Goal: Task Accomplishment & Management: Manage account settings

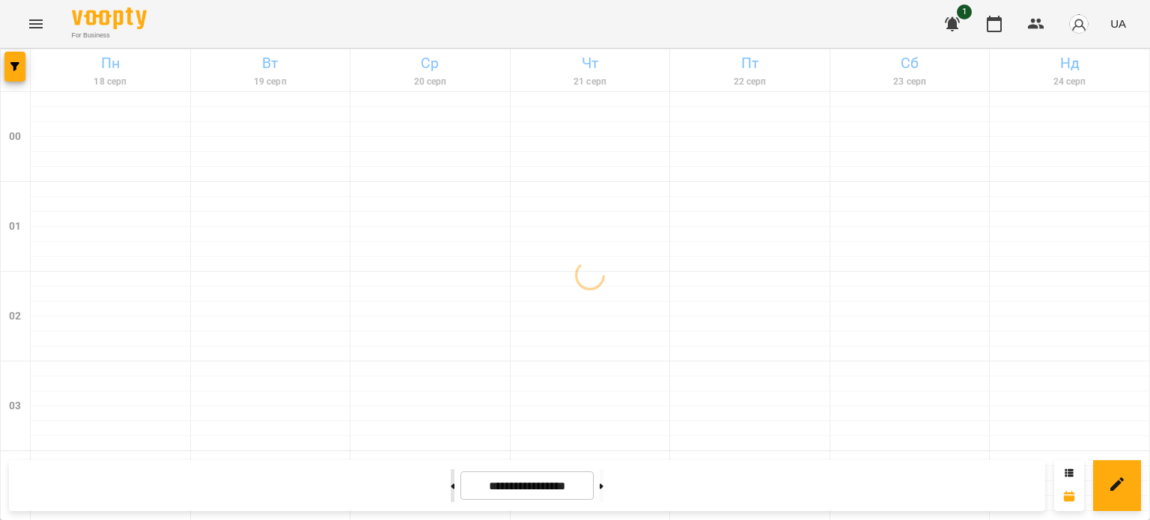
click at [452, 485] on icon at bounding box center [454, 486] width 4 height 5
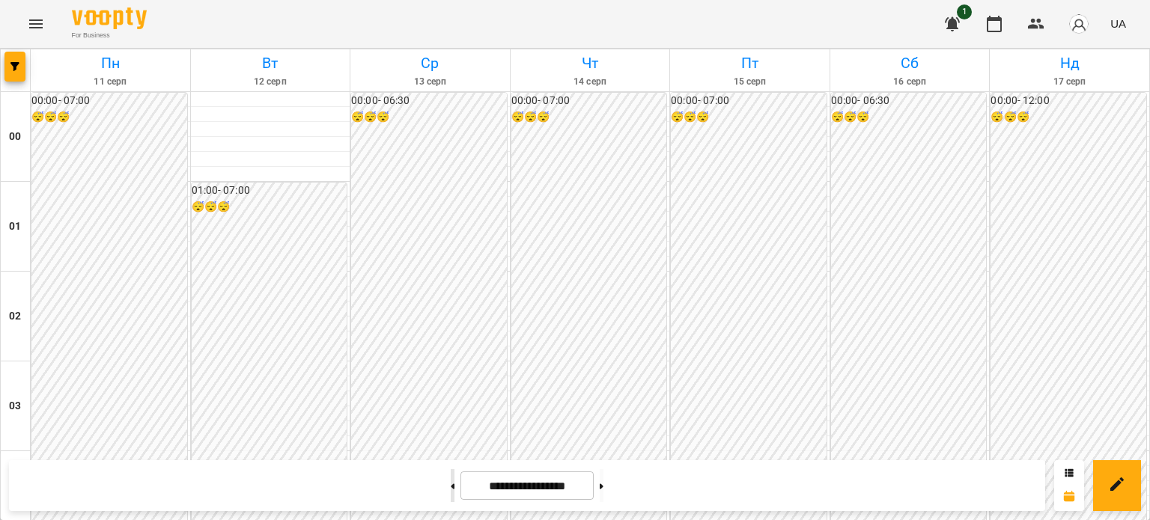
click at [451, 487] on button at bounding box center [453, 485] width 4 height 33
type input "**********"
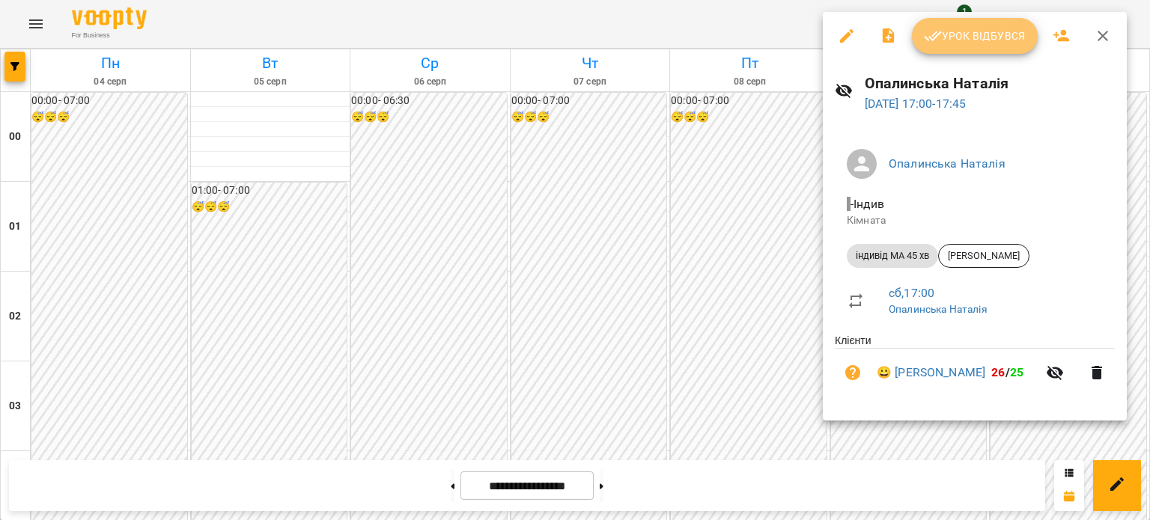
click at [976, 32] on span "Урок відбувся" at bounding box center [975, 36] width 102 height 18
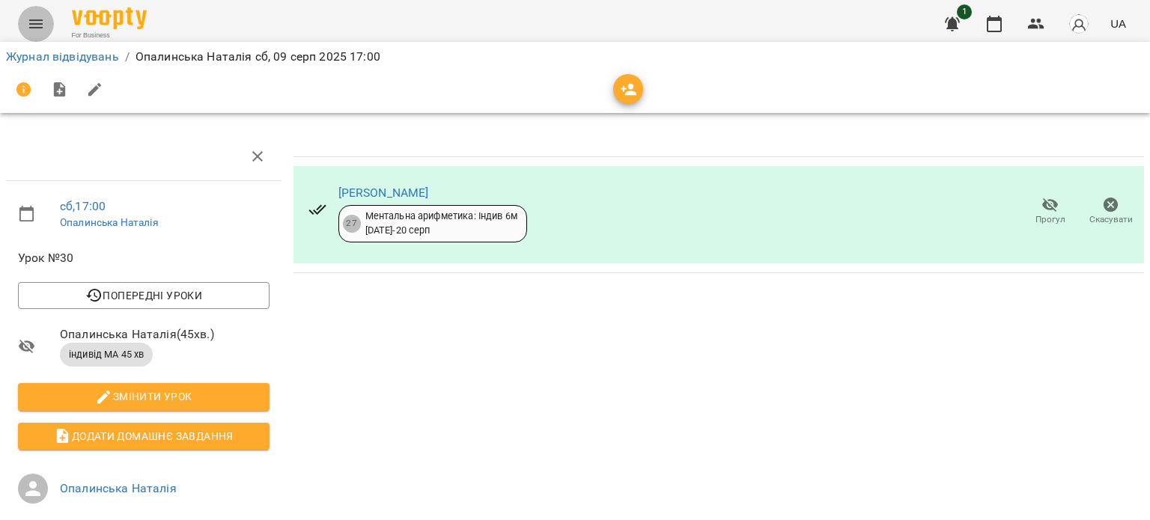
click at [33, 20] on icon "Menu" at bounding box center [35, 23] width 13 height 9
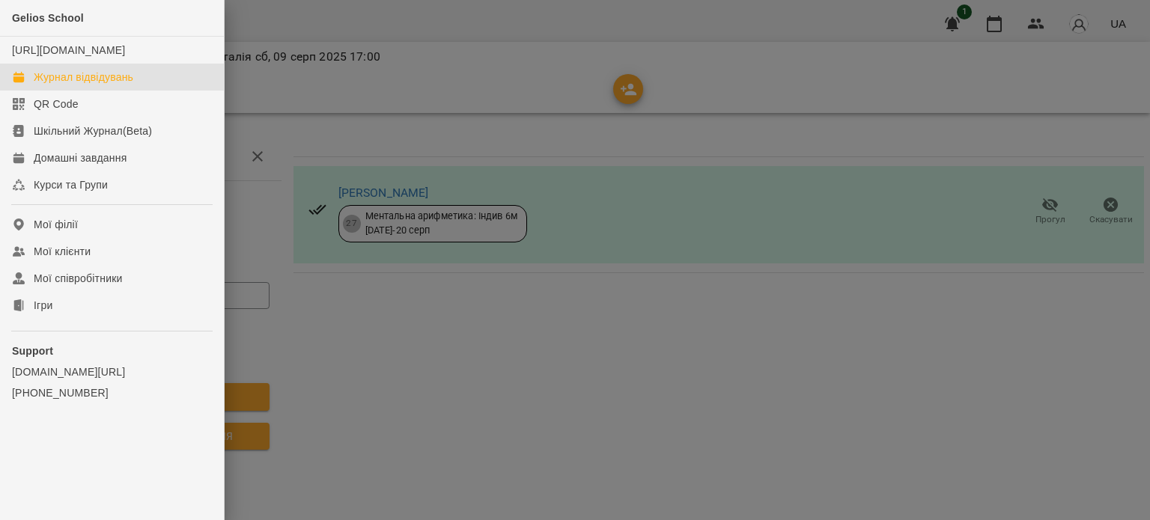
click at [78, 85] on div "Журнал відвідувань" at bounding box center [84, 77] width 100 height 15
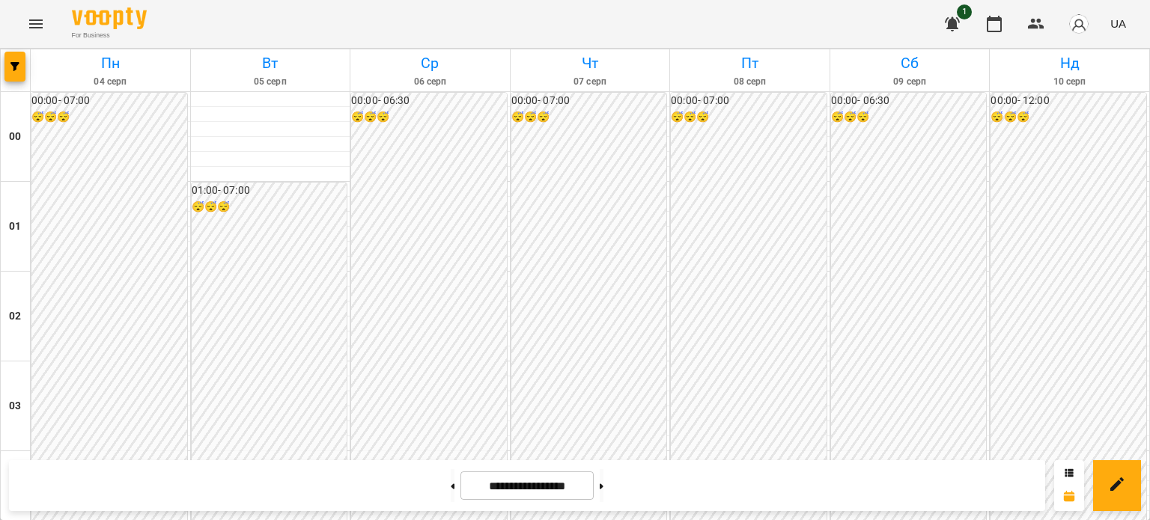
scroll to position [1495, 0]
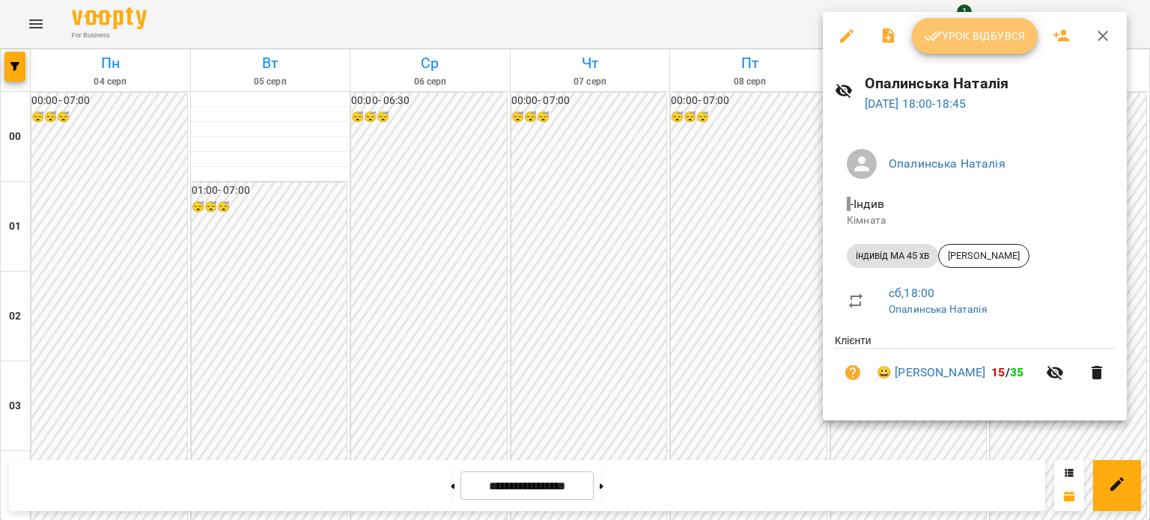
click at [978, 34] on span "Урок відбувся" at bounding box center [975, 36] width 102 height 18
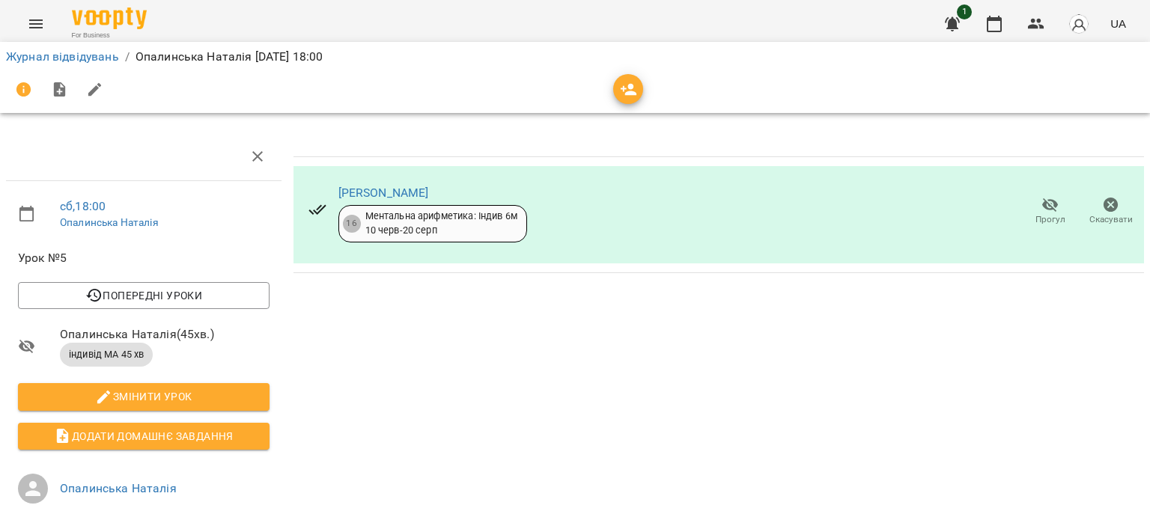
click at [37, 23] on icon "Menu" at bounding box center [36, 24] width 18 height 18
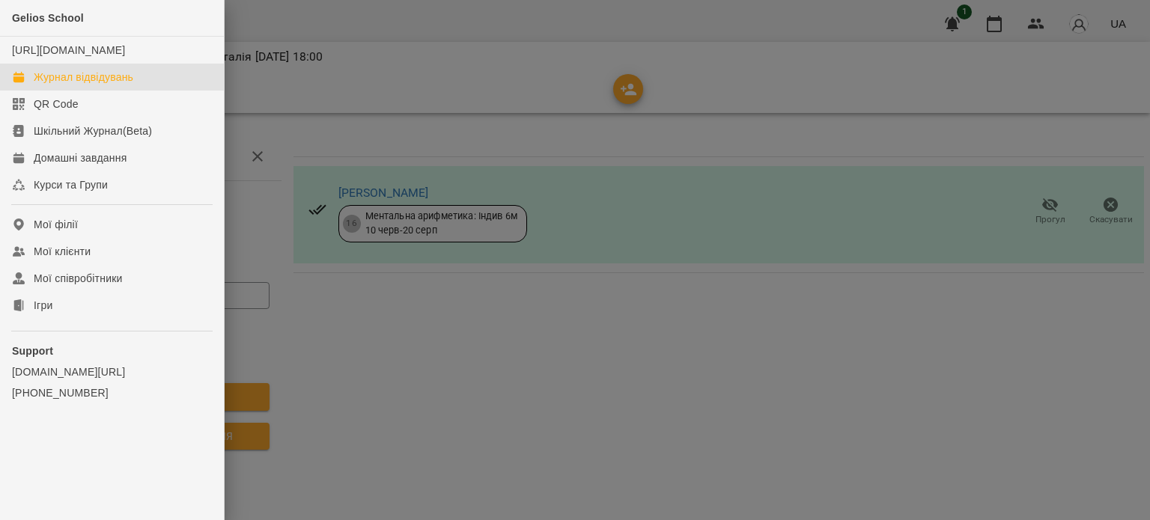
click at [91, 85] on div "Журнал відвідувань" at bounding box center [84, 77] width 100 height 15
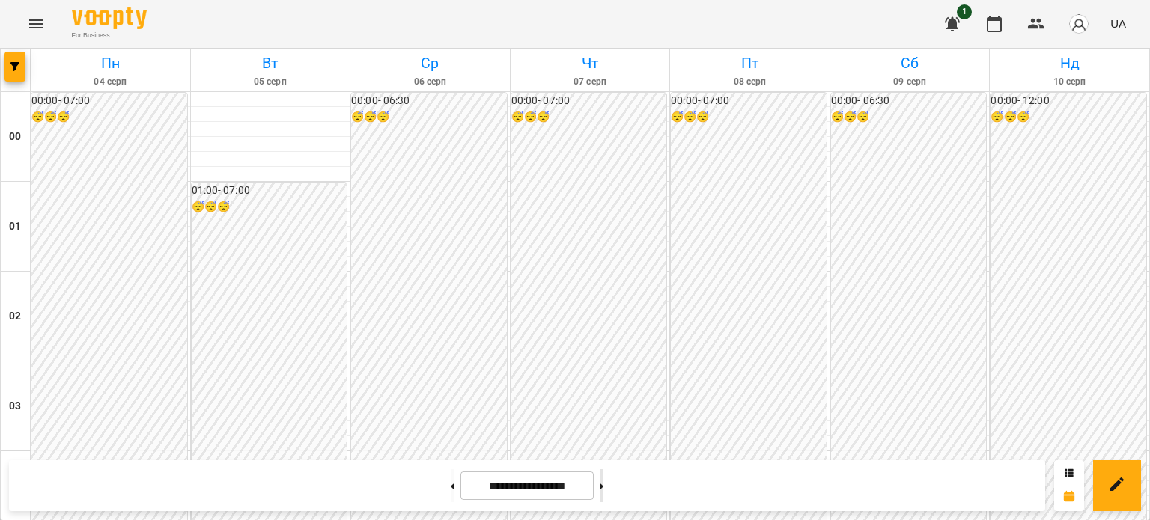
click at [604, 487] on button at bounding box center [602, 485] width 4 height 33
type input "**********"
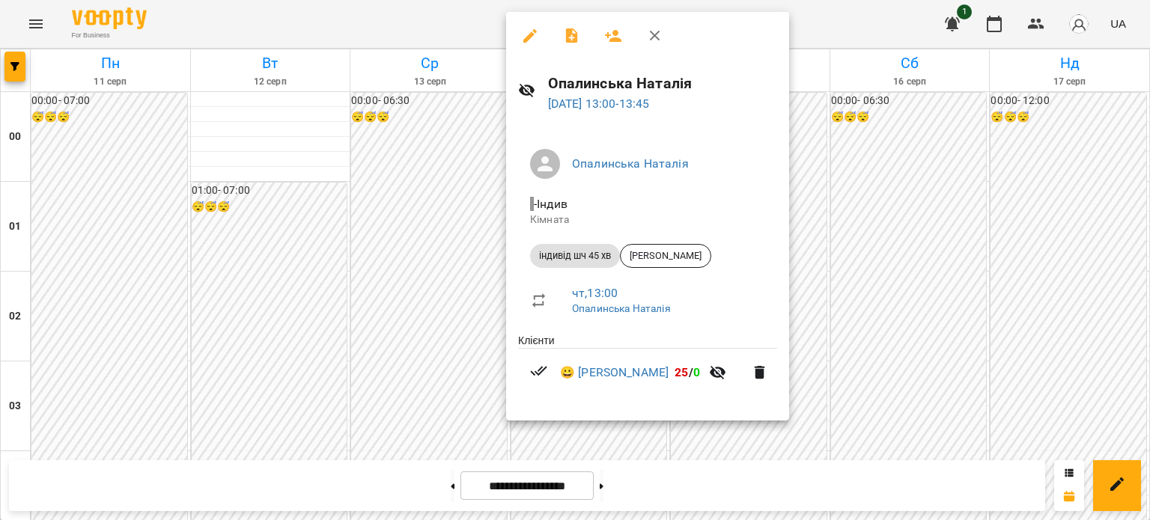
click at [449, 297] on div at bounding box center [575, 260] width 1150 height 520
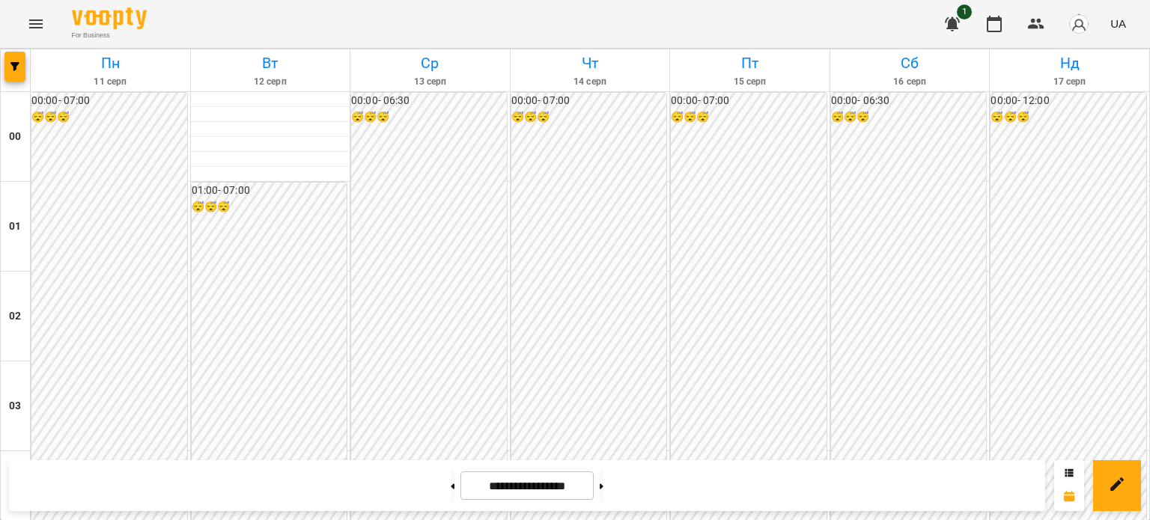
scroll to position [1795, 0]
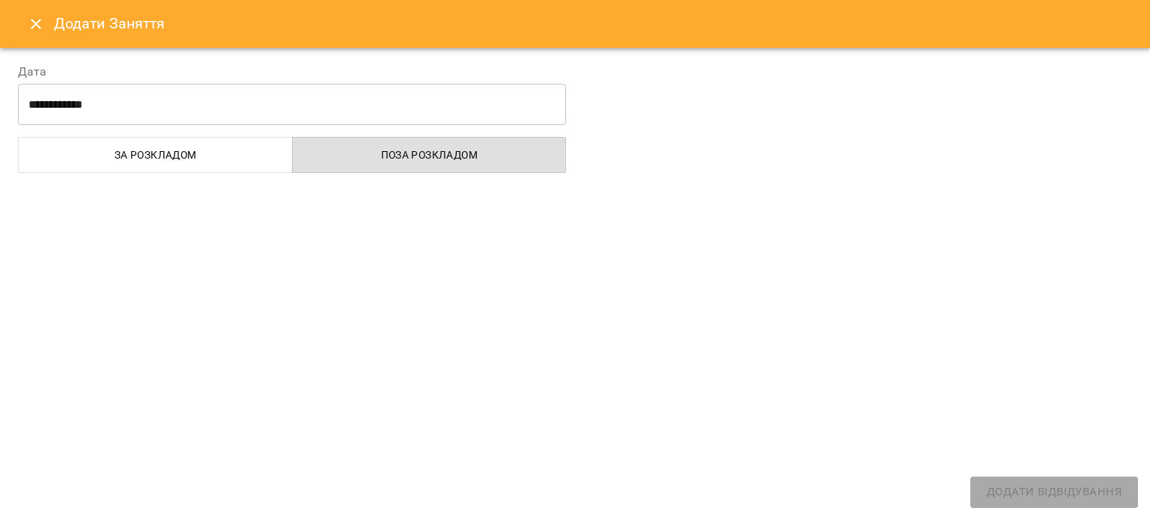
select select "**********"
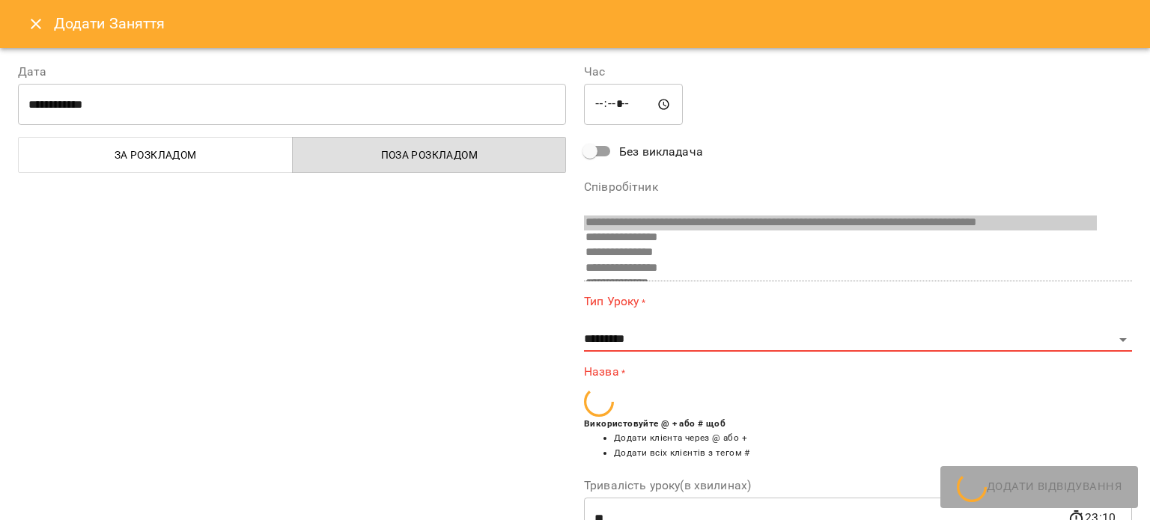
scroll to position [751, 0]
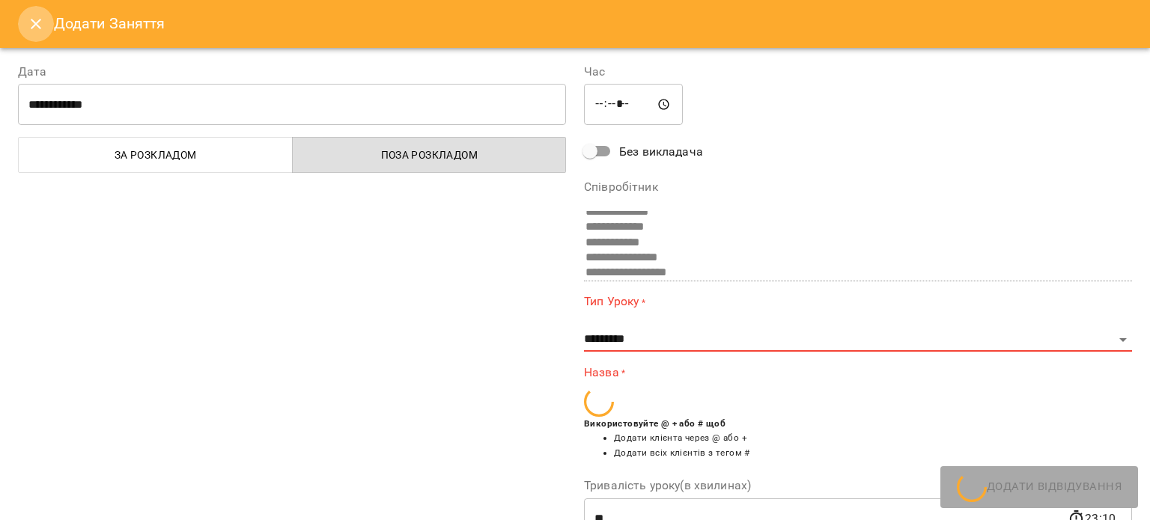
click at [29, 18] on icon "Close" at bounding box center [36, 24] width 18 height 18
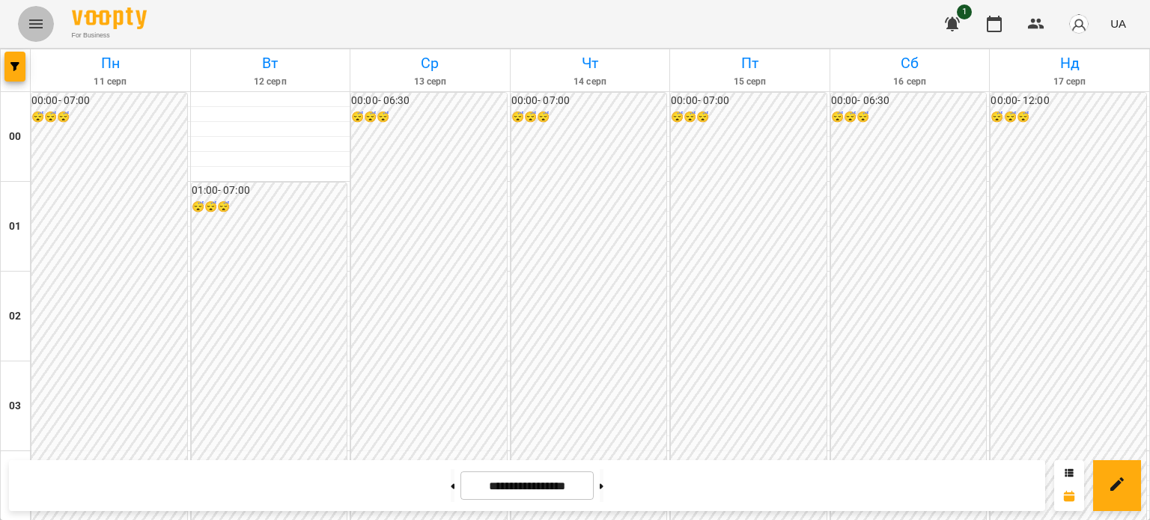
click at [36, 28] on icon "Menu" at bounding box center [35, 23] width 13 height 9
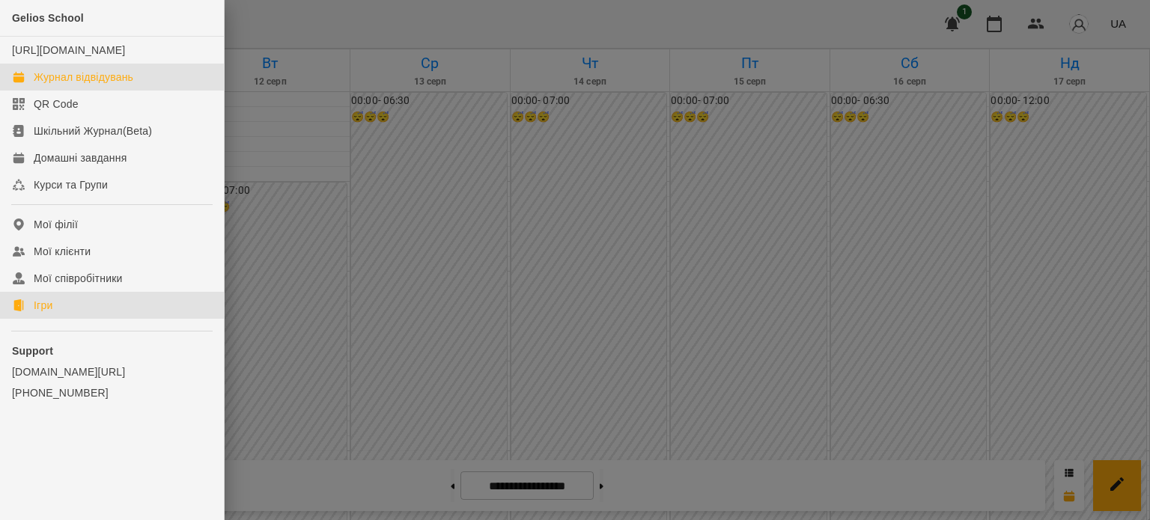
click at [45, 313] on div "Ігри" at bounding box center [43, 305] width 19 height 15
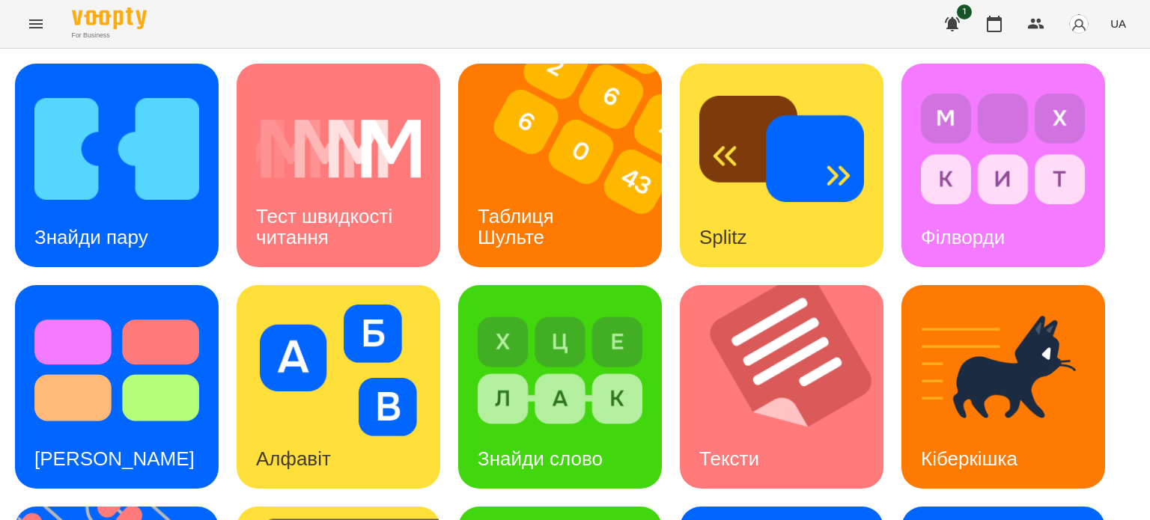
scroll to position [52, 0]
click at [130, 208] on div "Знайди пару" at bounding box center [91, 237] width 153 height 59
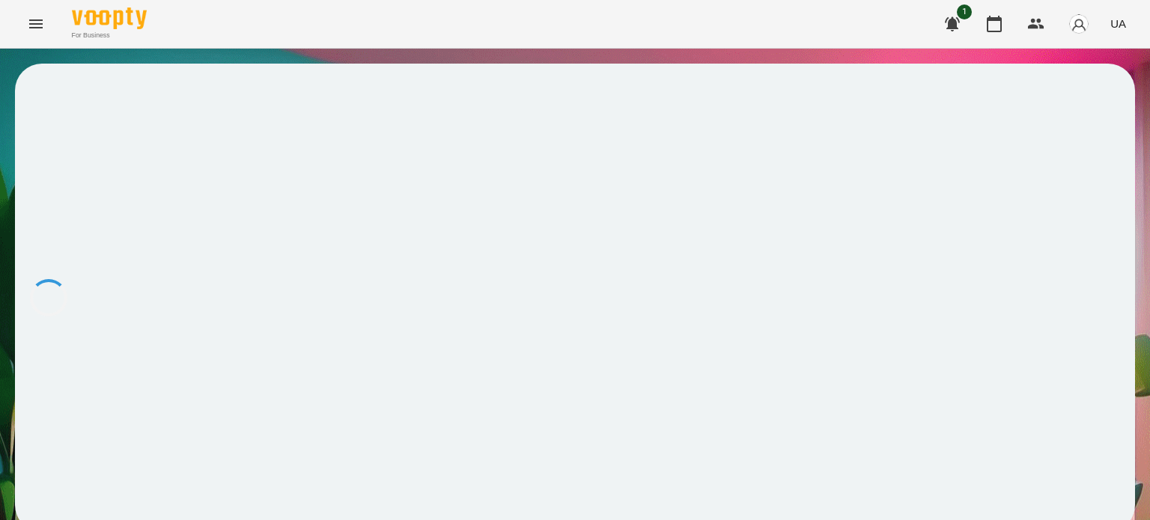
click at [130, 161] on div at bounding box center [575, 298] width 1120 height 469
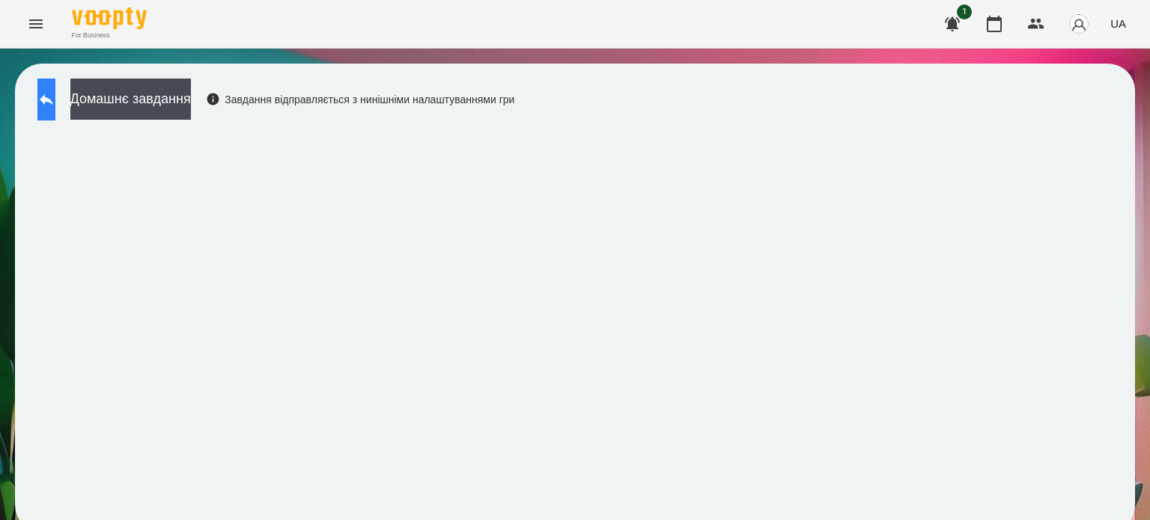
click at [53, 101] on icon at bounding box center [46, 99] width 13 height 11
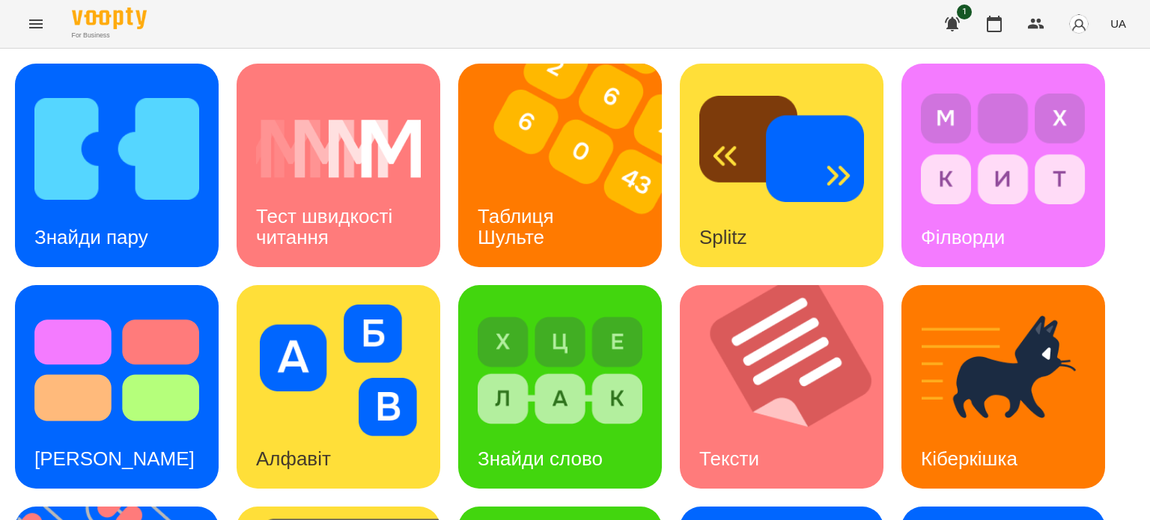
scroll to position [225, 0]
click at [541, 305] on img at bounding box center [560, 371] width 165 height 132
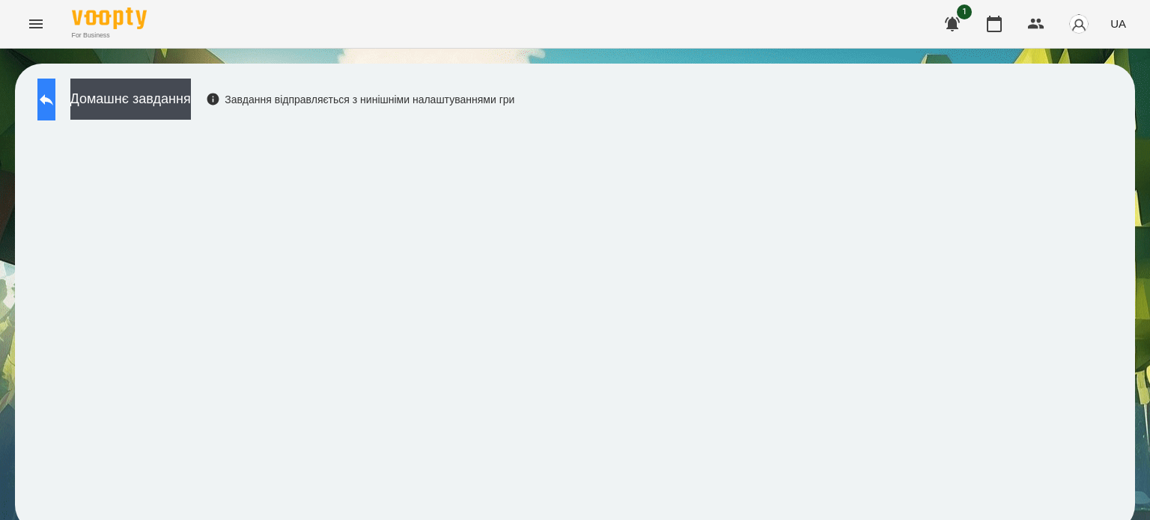
click at [48, 91] on button at bounding box center [46, 100] width 18 height 42
